Goal: Information Seeking & Learning: Understand process/instructions

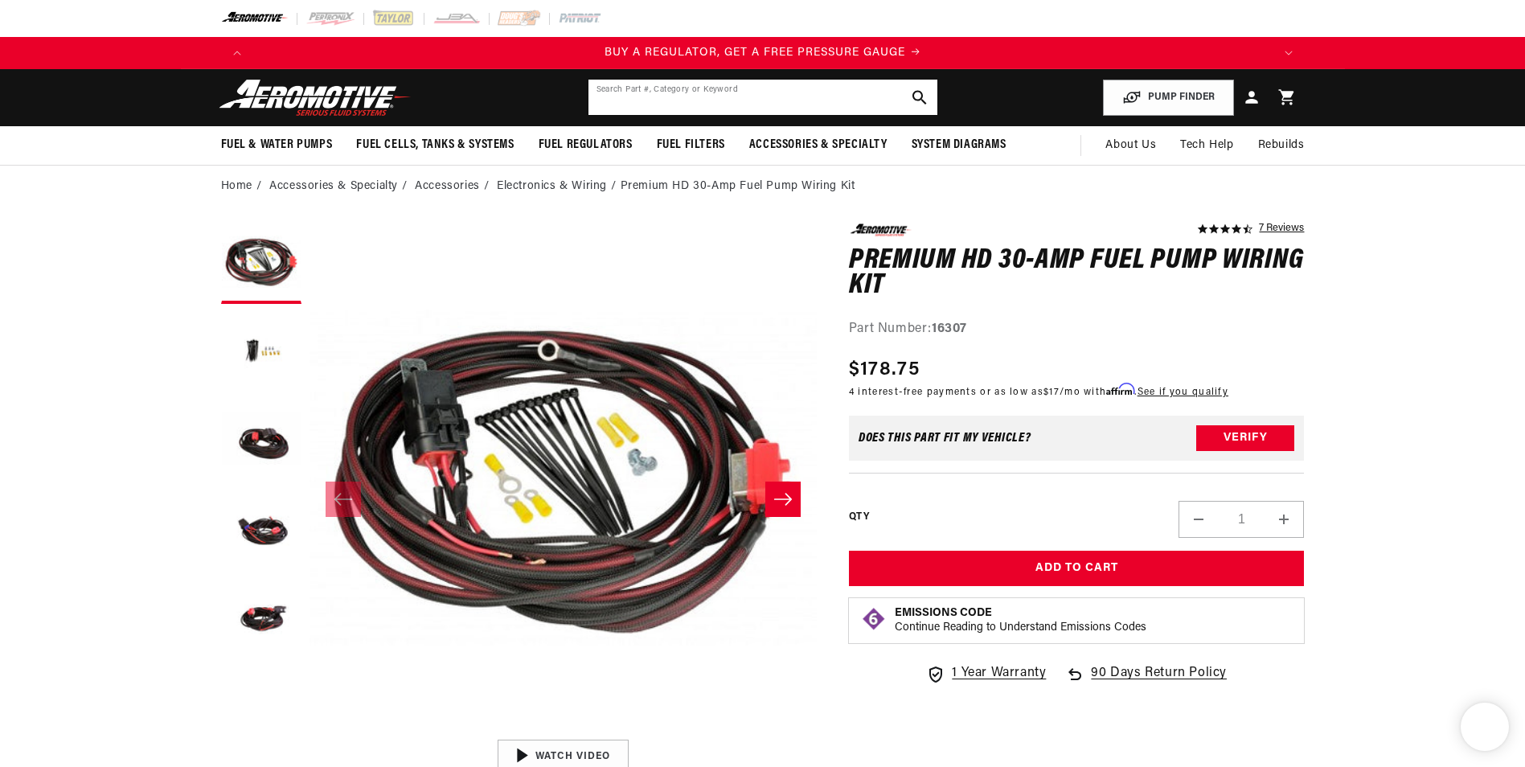
click at [659, 79] on div "Search Part #, Category or Keyword" at bounding box center [763, 97] width 350 height 37
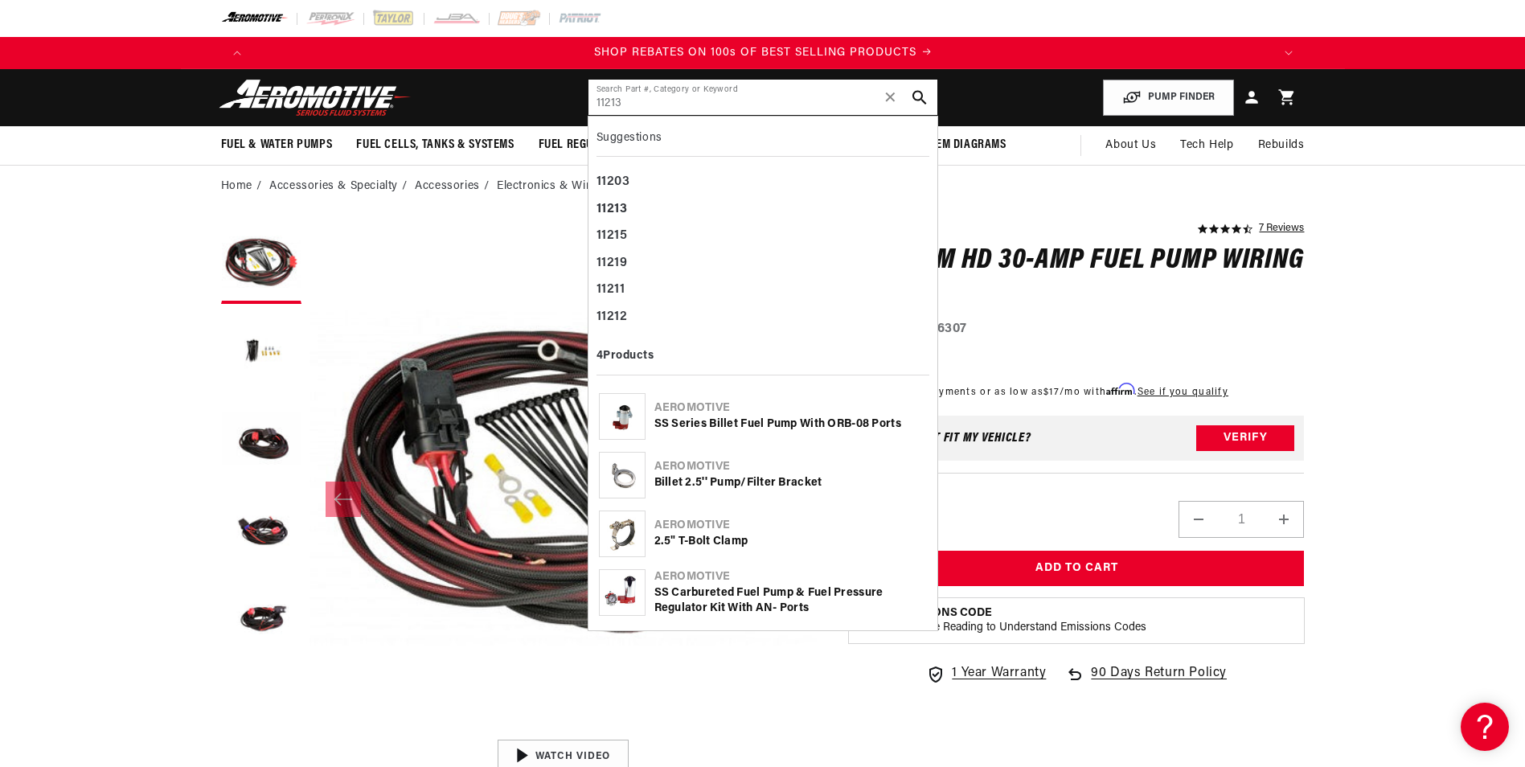
scroll to position [0, 2038]
type input "11213"
click at [775, 424] on div "SS Series Billet Fuel Pump with ORB-08 Ports" at bounding box center [790, 424] width 272 height 16
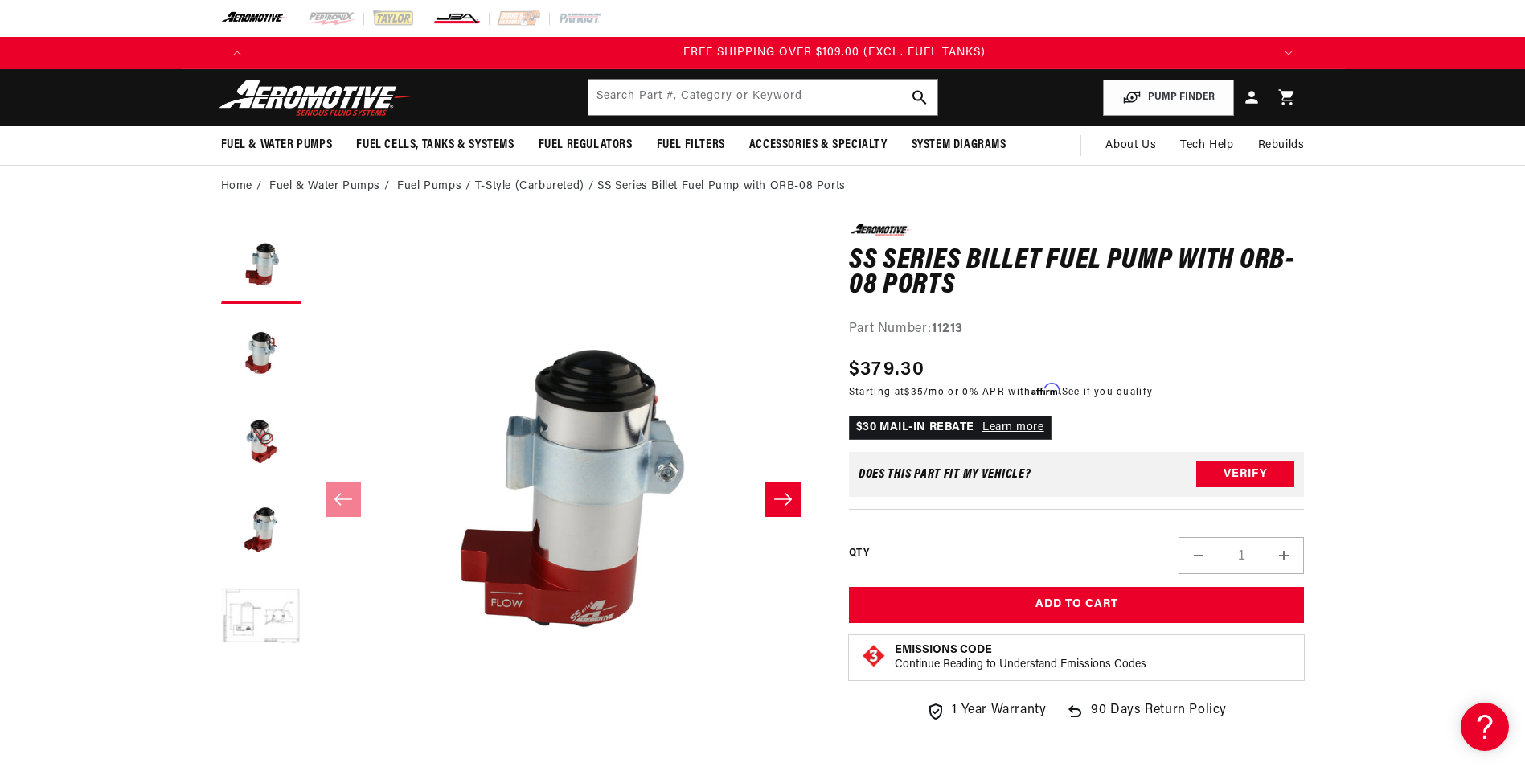
scroll to position [0, 3058]
click at [736, 93] on input "text" at bounding box center [762, 97] width 349 height 35
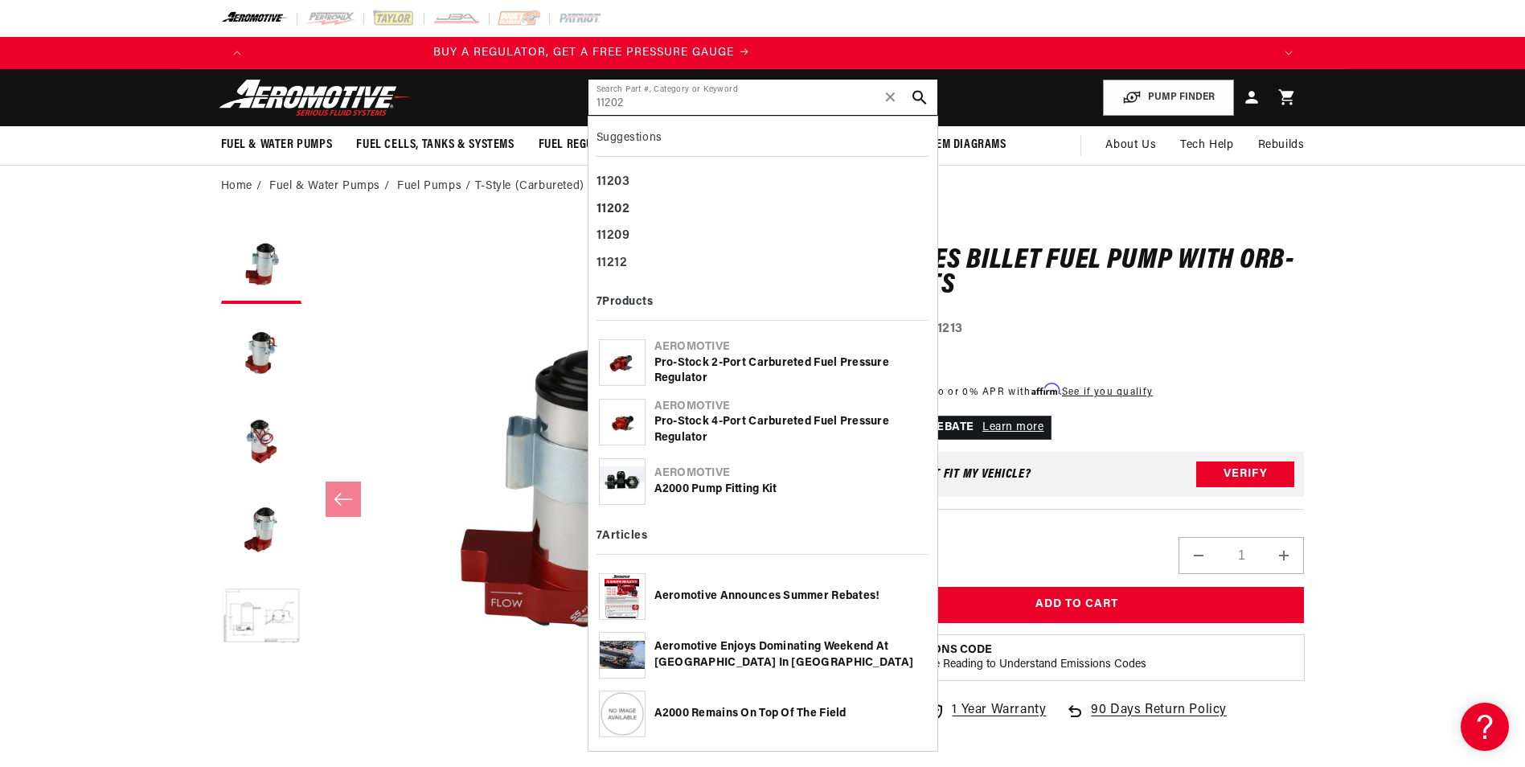
scroll to position [0, 0]
type input "11202"
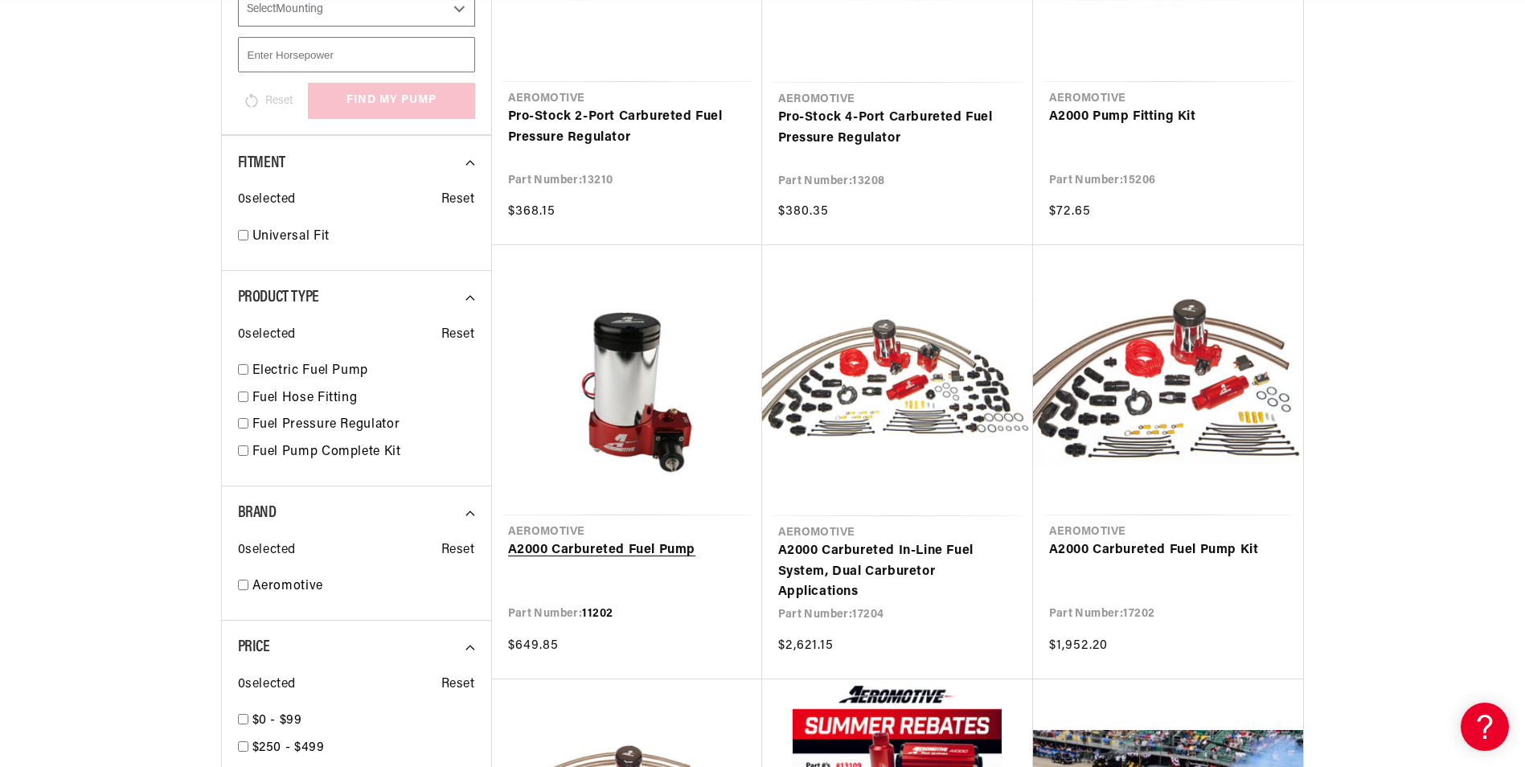
scroll to position [0, 1019]
click at [602, 540] on link "A2000 Carbureted Fuel Pump" at bounding box center [627, 550] width 238 height 21
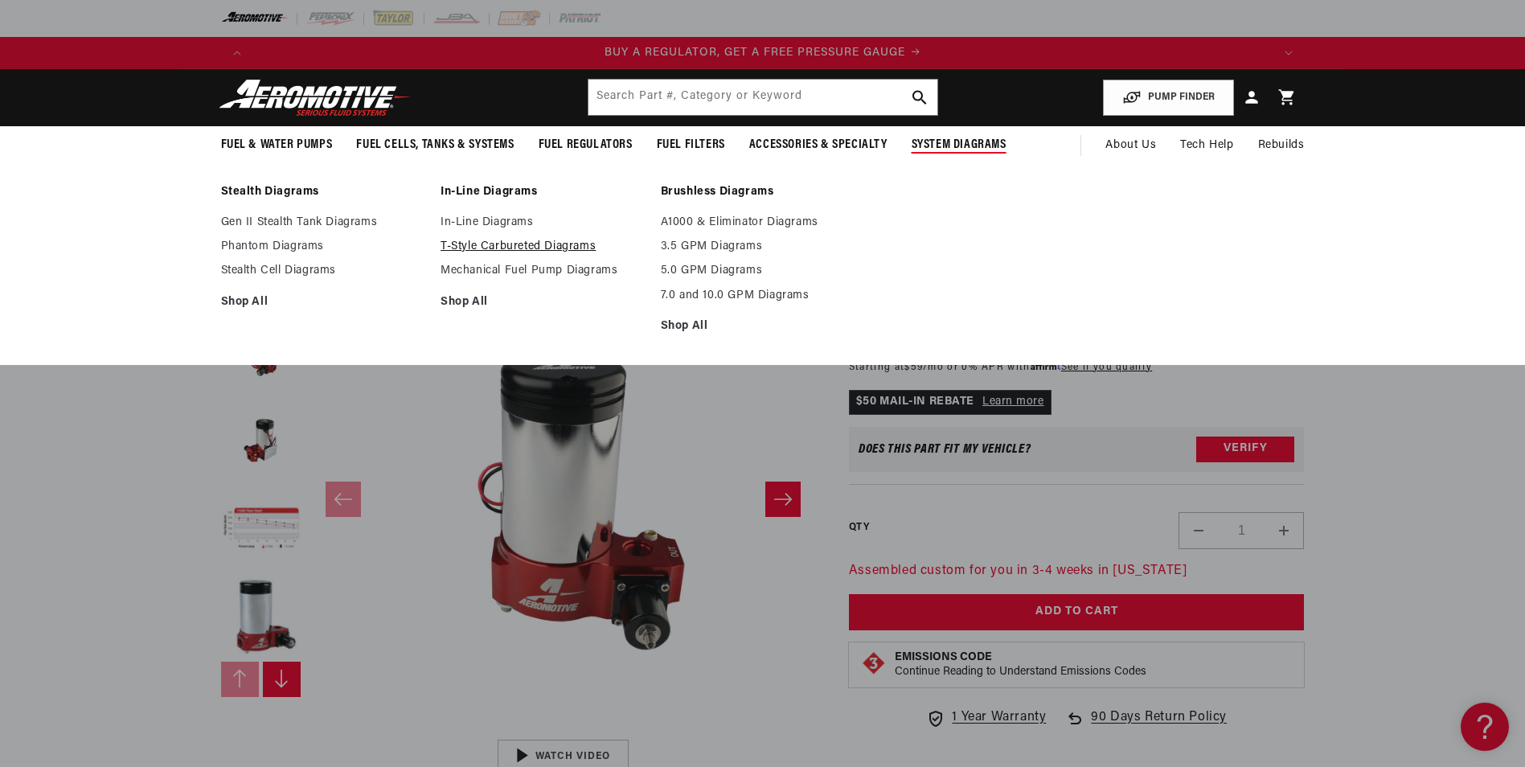
click at [493, 248] on link "T-Style Carbureted Diagrams" at bounding box center [542, 247] width 204 height 14
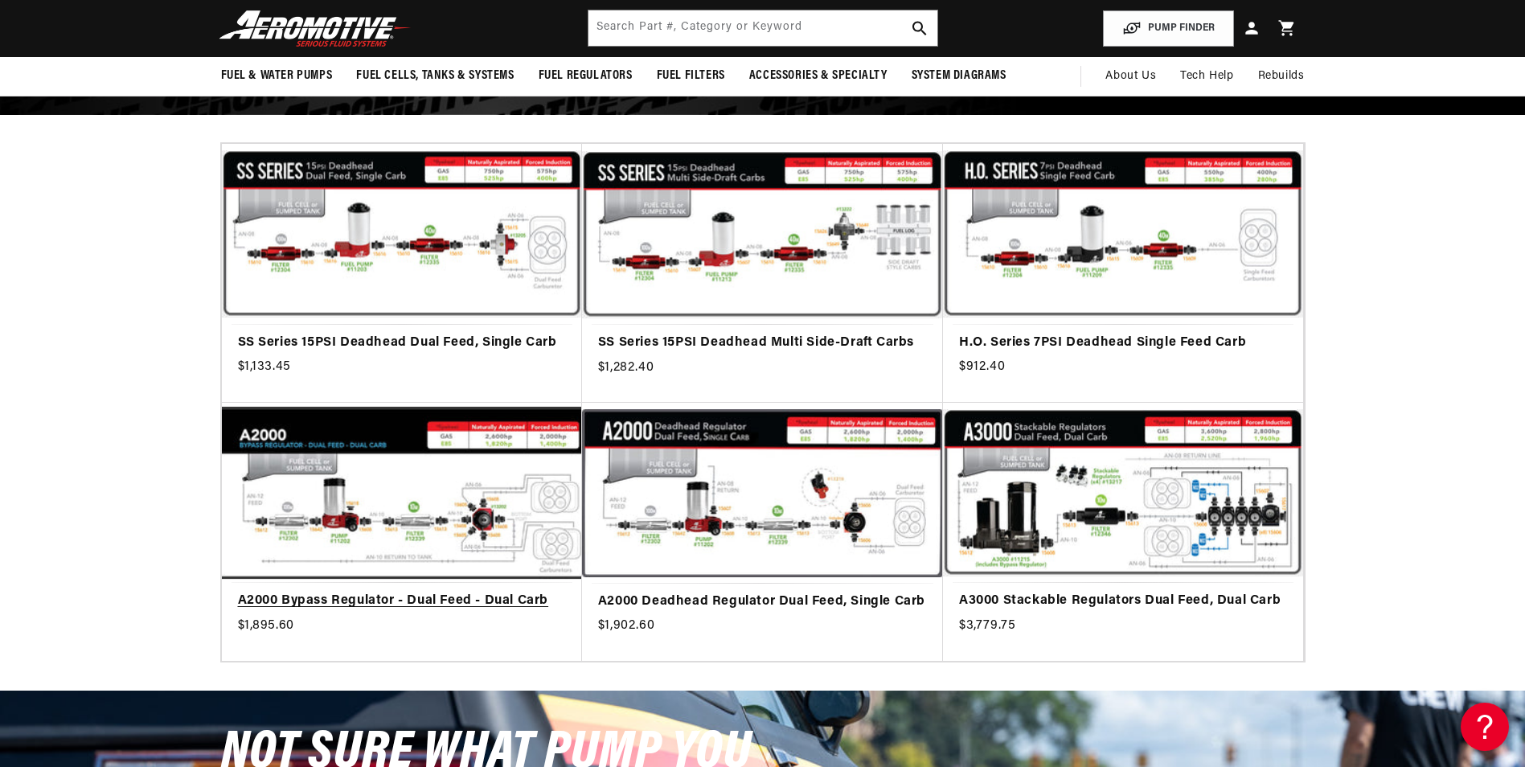
scroll to position [0, 327]
click at [448, 591] on link "A2000 Bypass Regulator - Dual Feed - Dual Carb" at bounding box center [402, 601] width 328 height 21
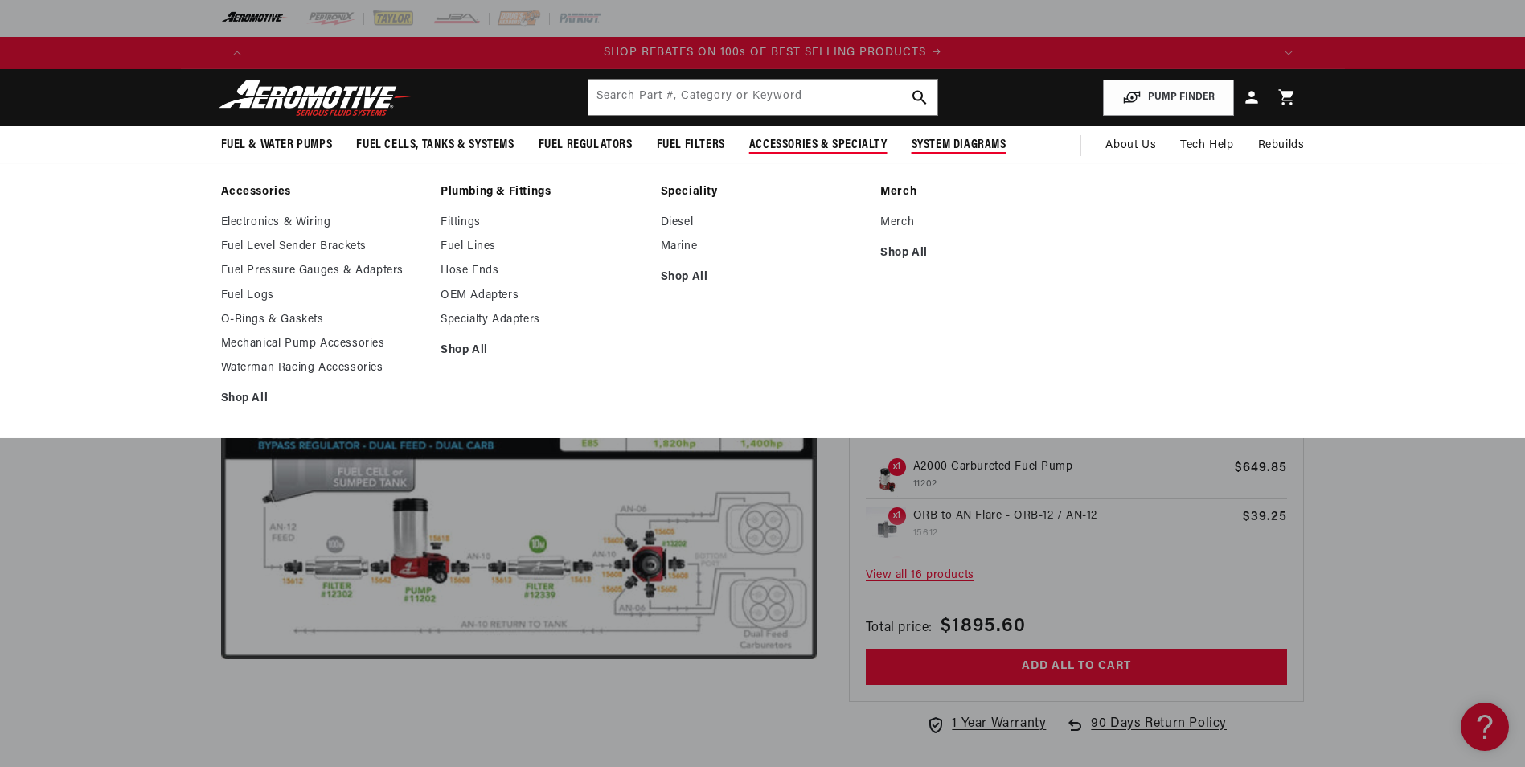
scroll to position [0, 2038]
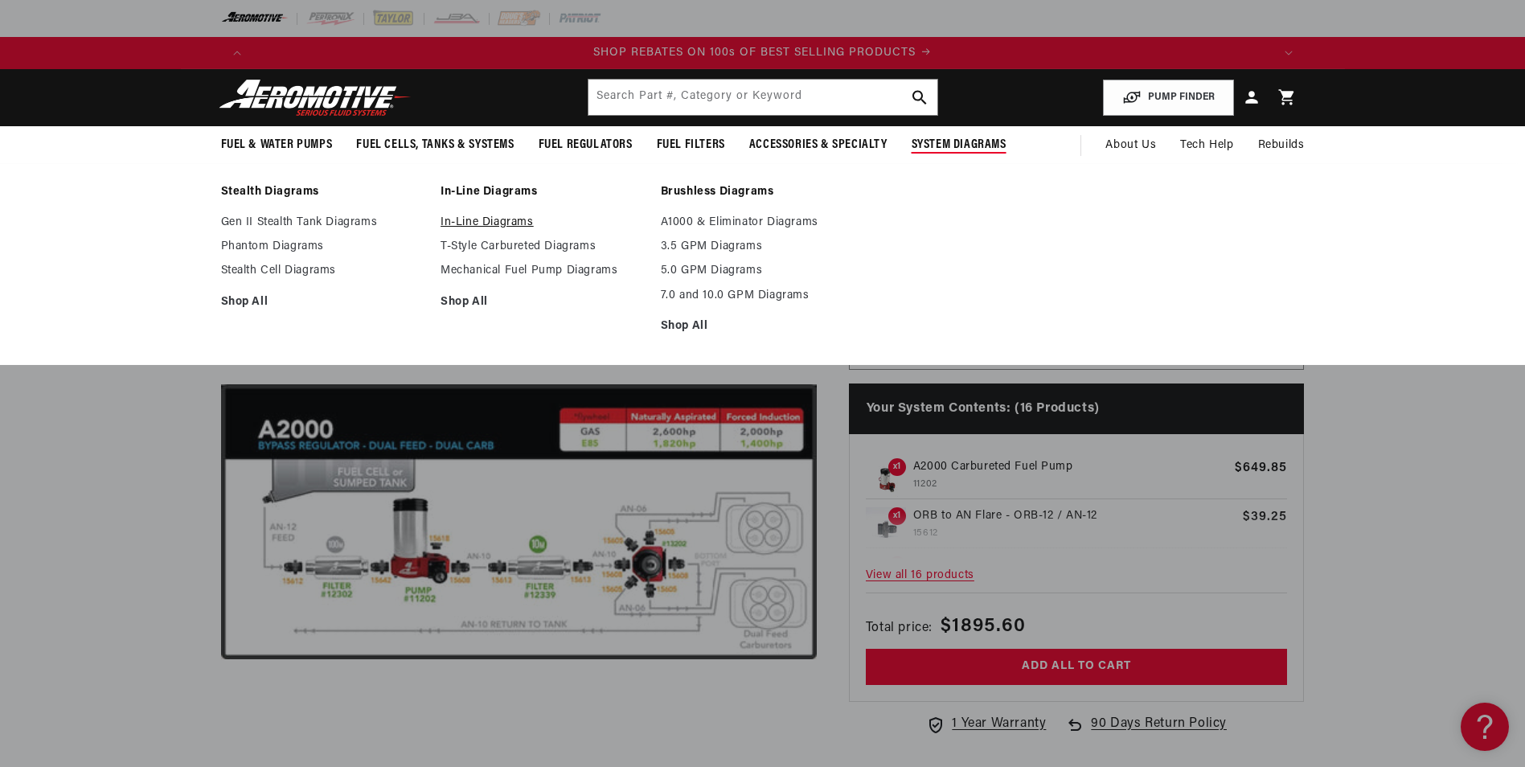
click at [484, 220] on link "In-Line Diagrams" at bounding box center [542, 222] width 204 height 14
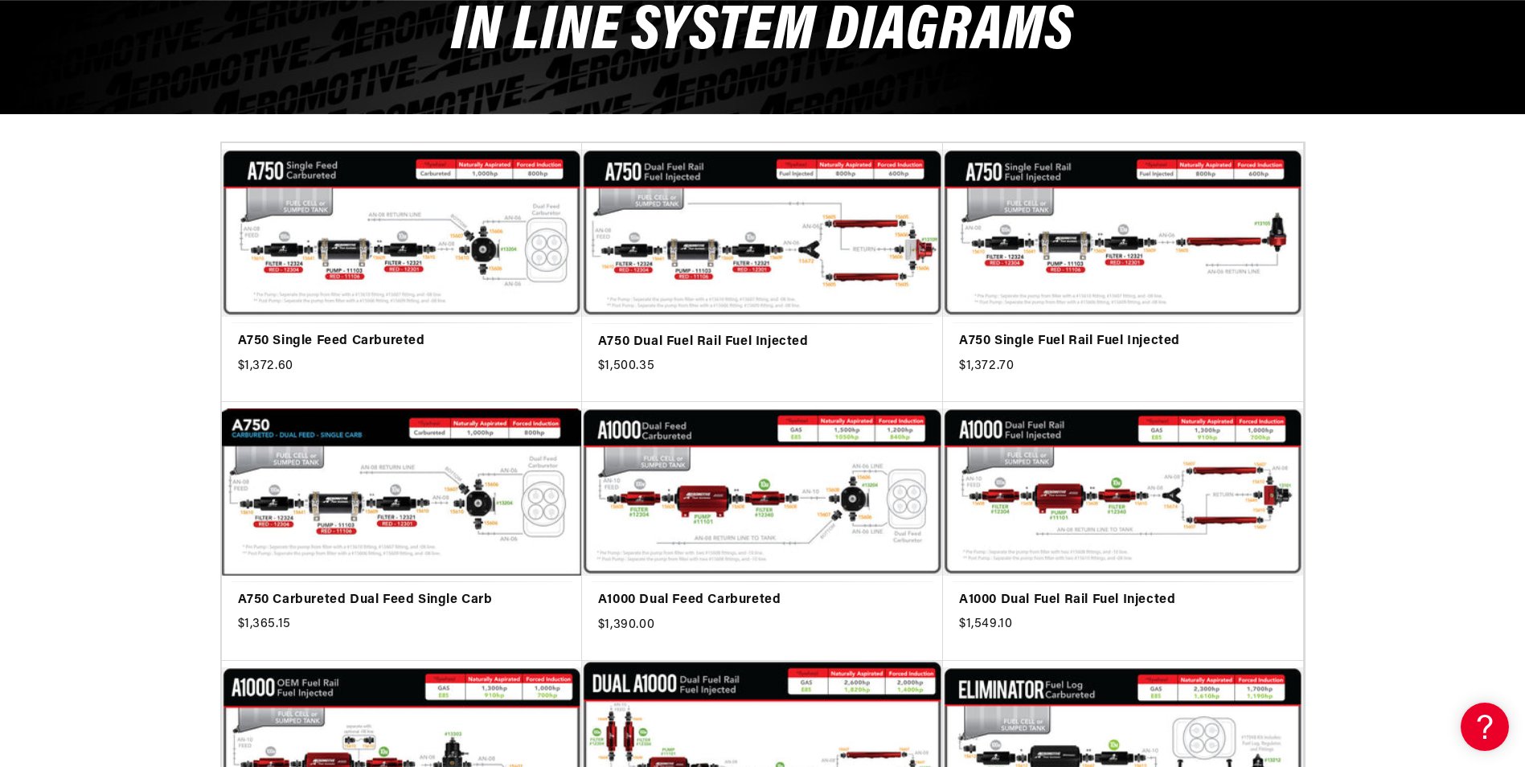
scroll to position [241, 0]
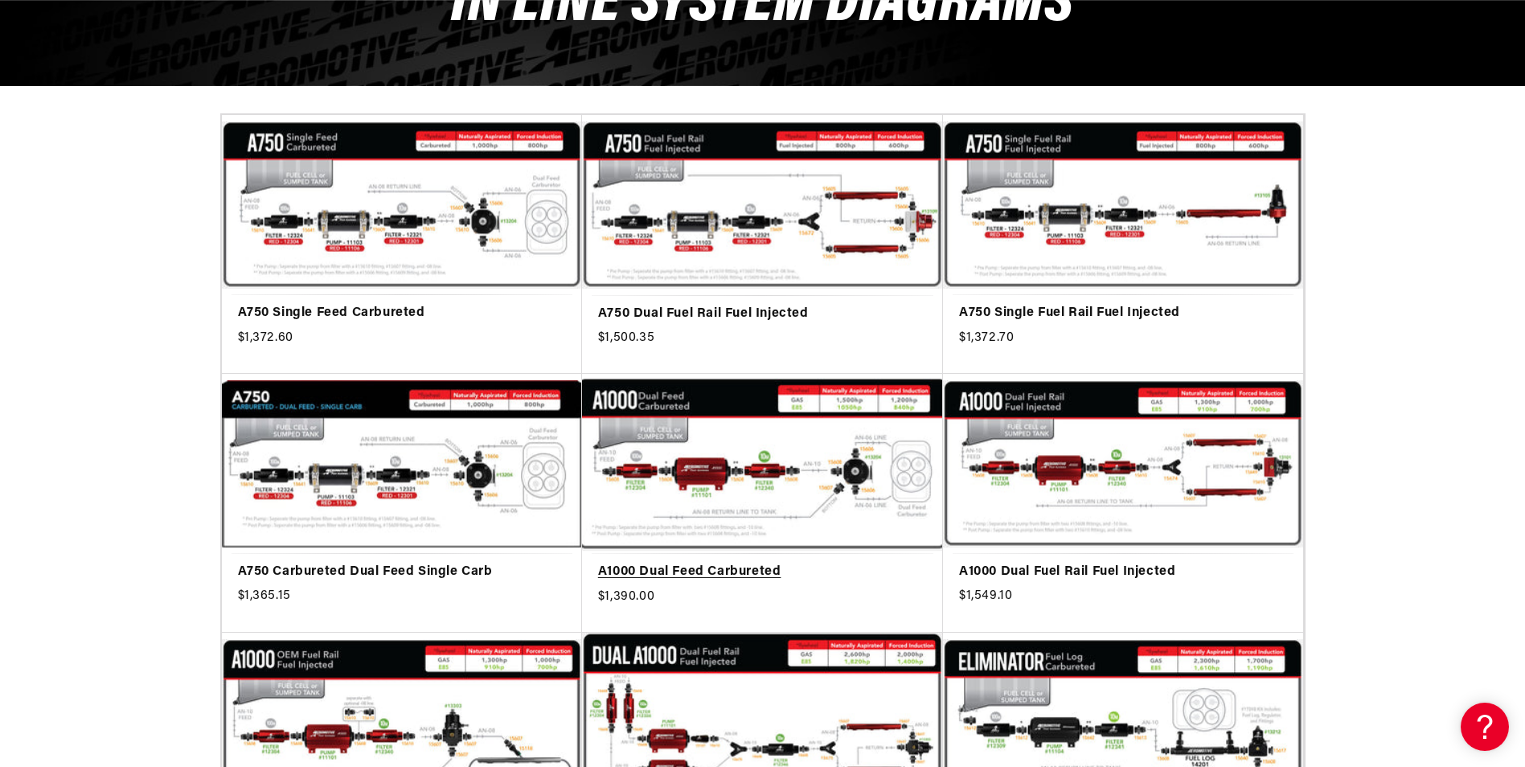
click at [793, 562] on link "A1000 Dual Feed Carbureted" at bounding box center [762, 572] width 329 height 21
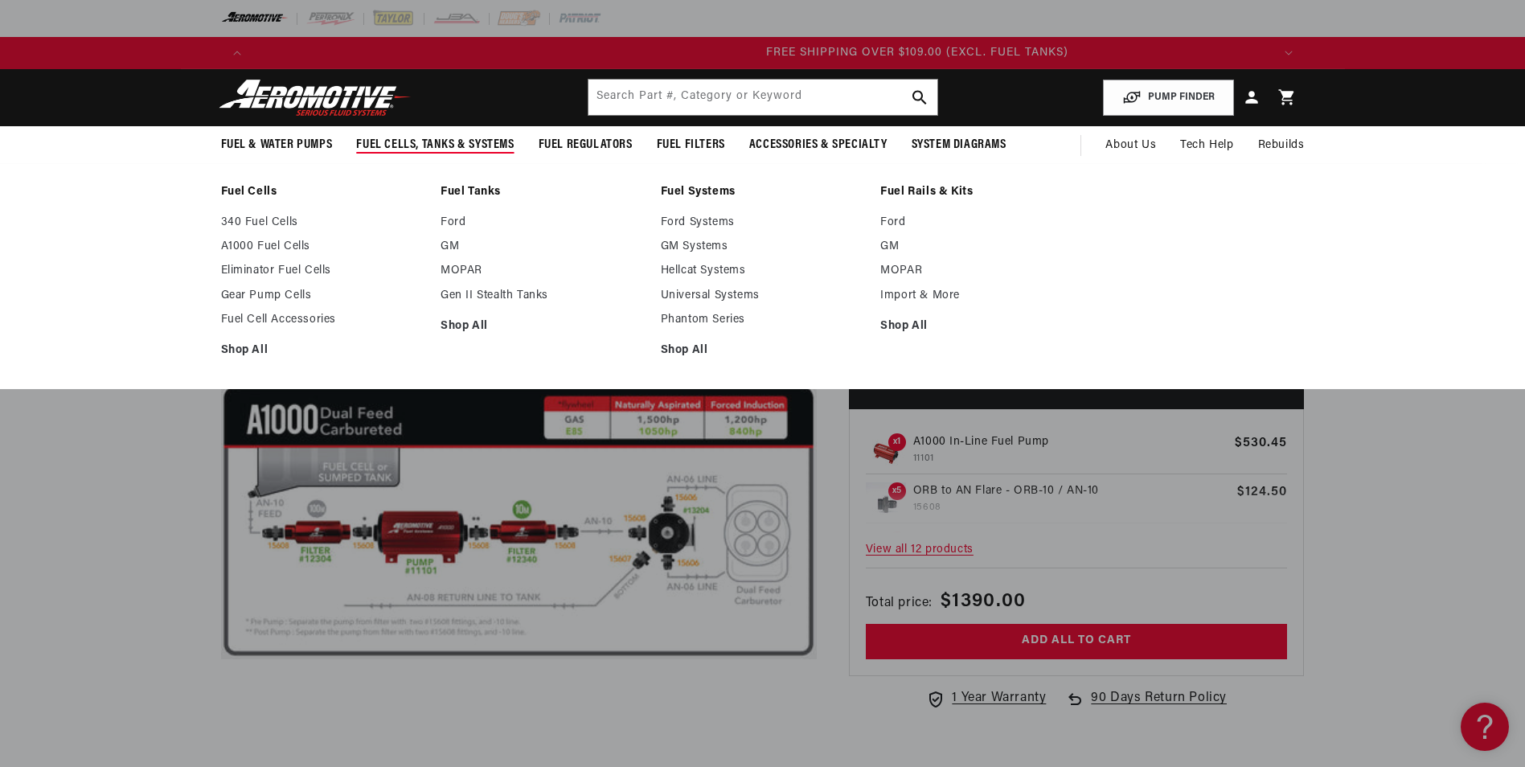
scroll to position [0, 3058]
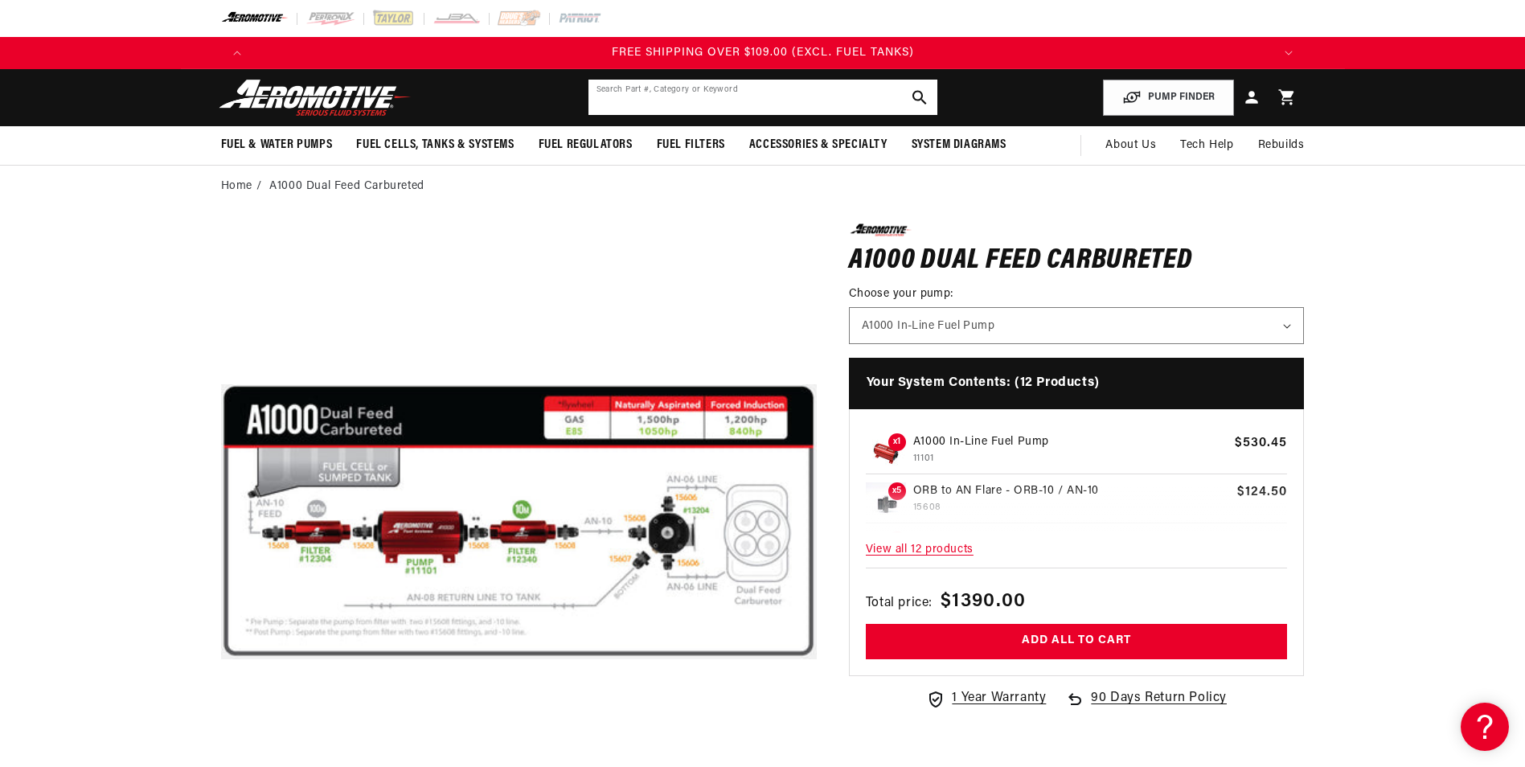
click at [735, 90] on input "text" at bounding box center [762, 97] width 349 height 35
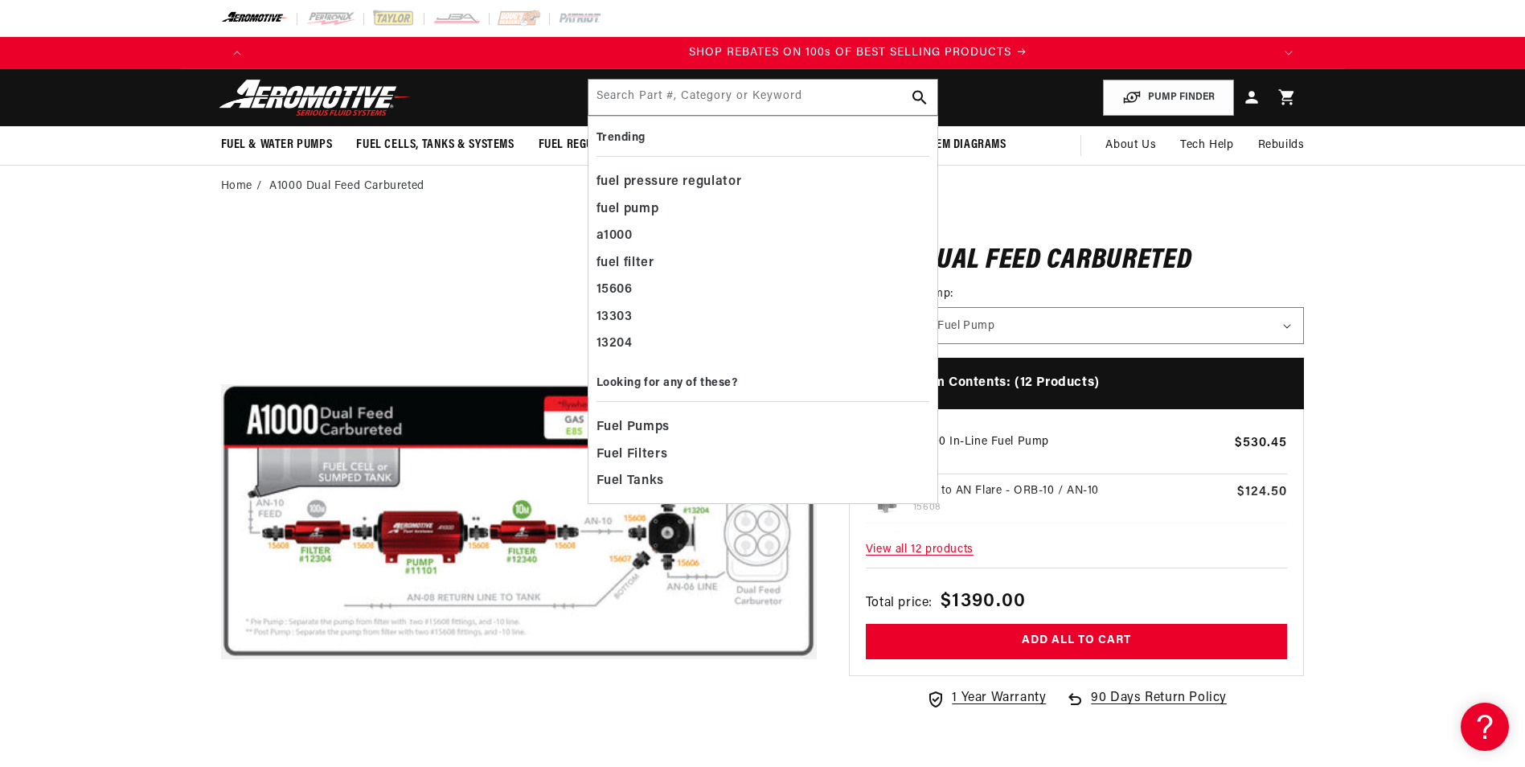
scroll to position [0, 2038]
